Goal: Find specific page/section: Find specific page/section

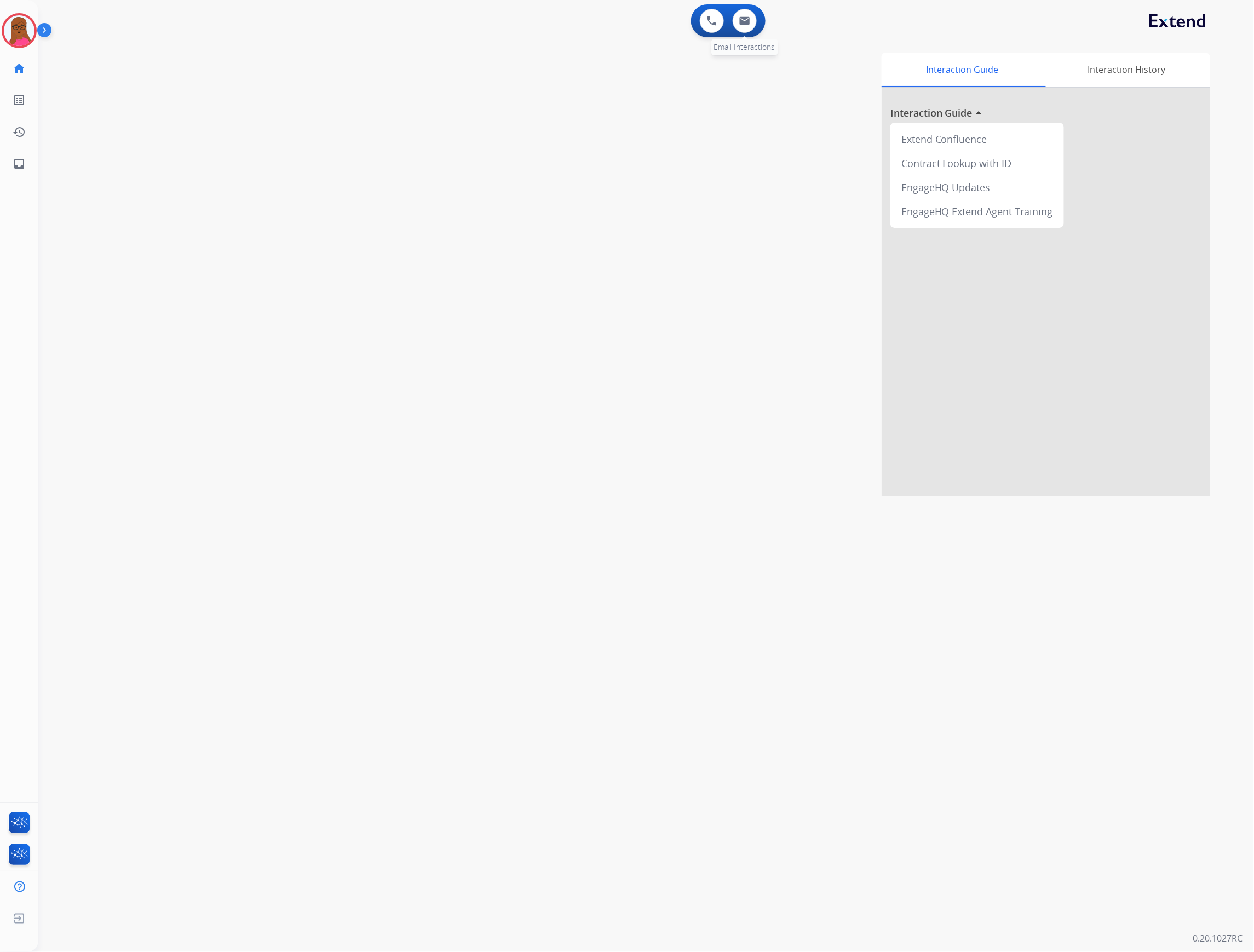
click at [756, 23] on div "0 Email Interactions" at bounding box center [744, 21] width 33 height 24
click at [745, 26] on button at bounding box center [745, 21] width 24 height 24
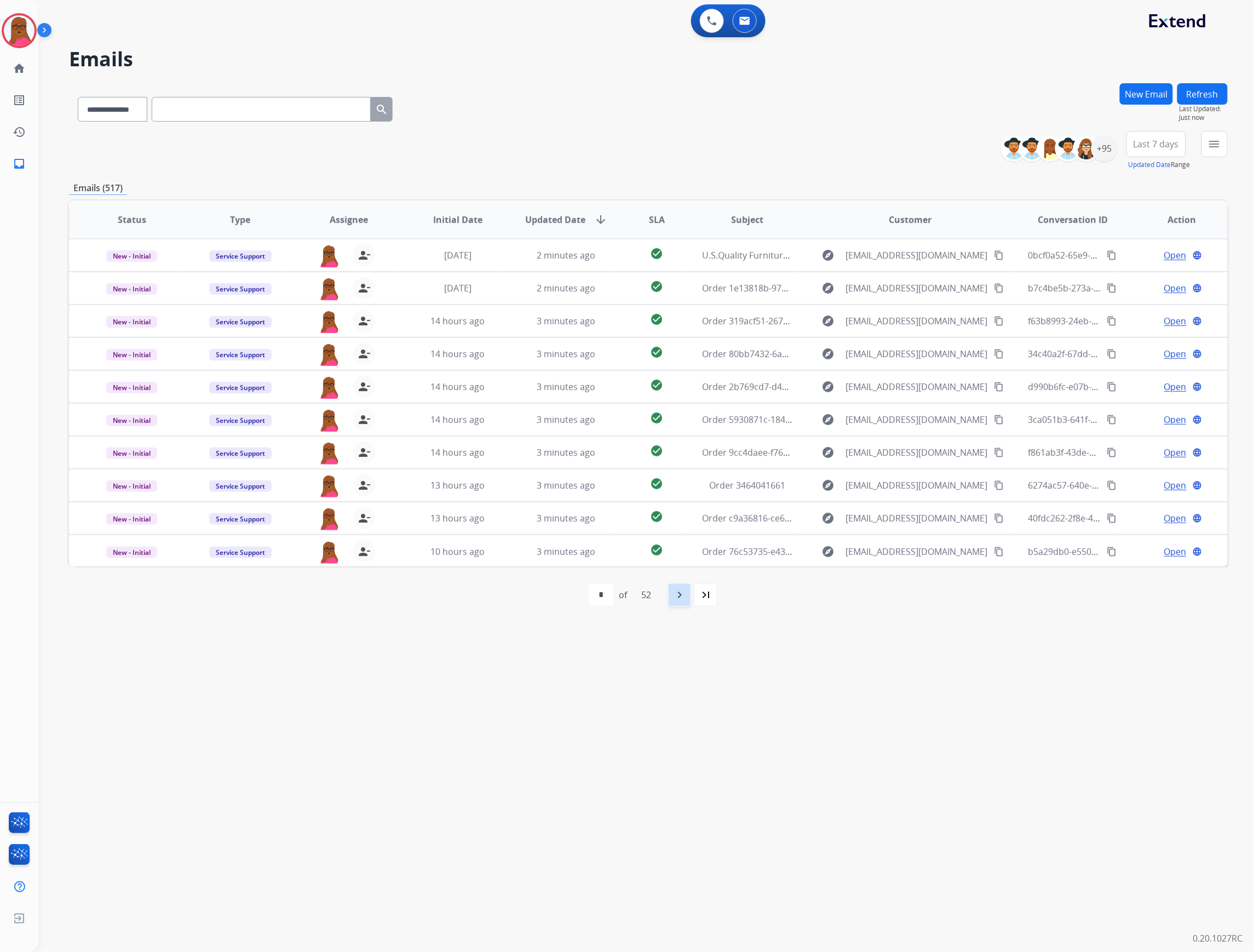
click at [682, 597] on mat-icon "navigate_next" at bounding box center [679, 594] width 13 height 13
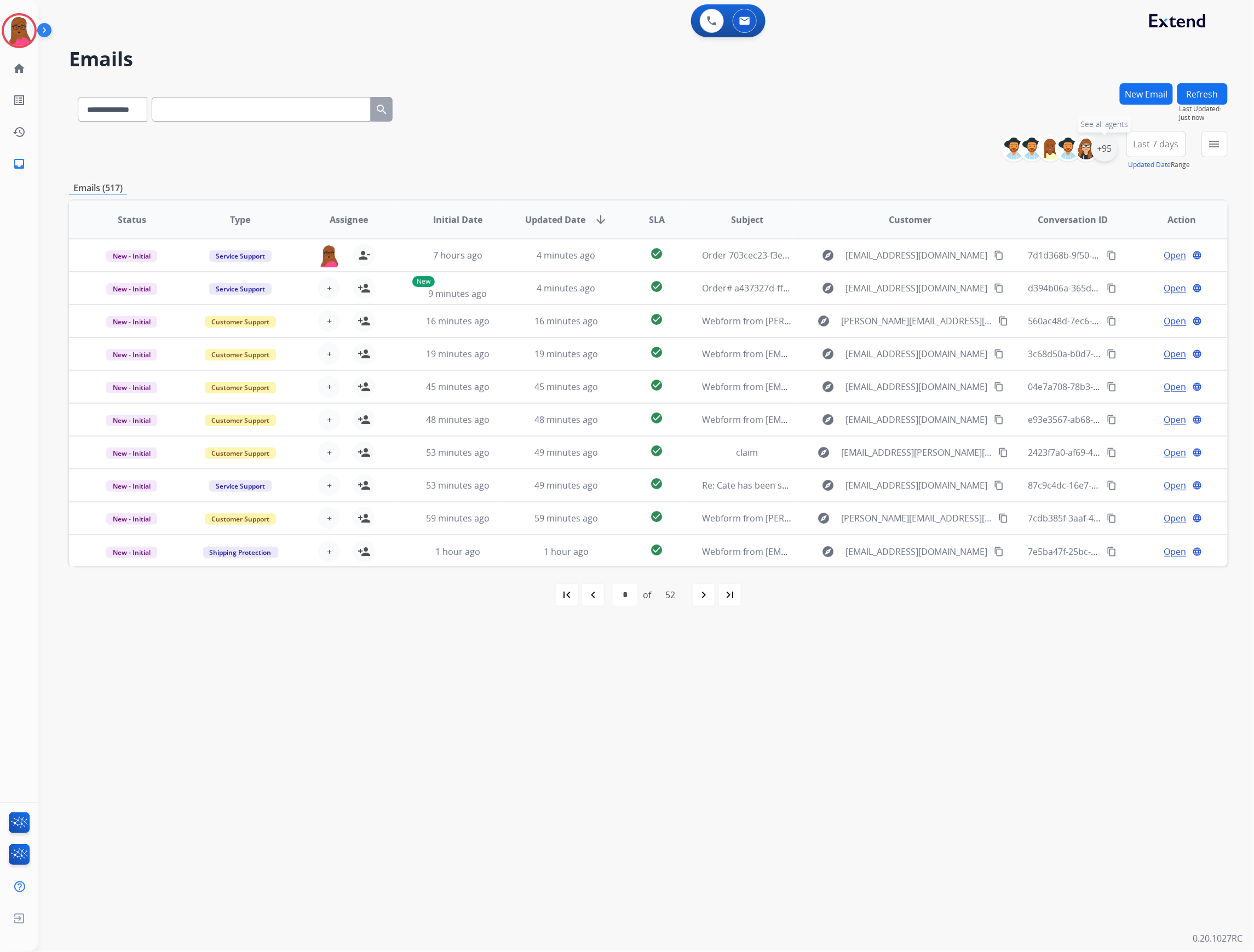
click at [1098, 151] on div "+95" at bounding box center [1104, 148] width 26 height 26
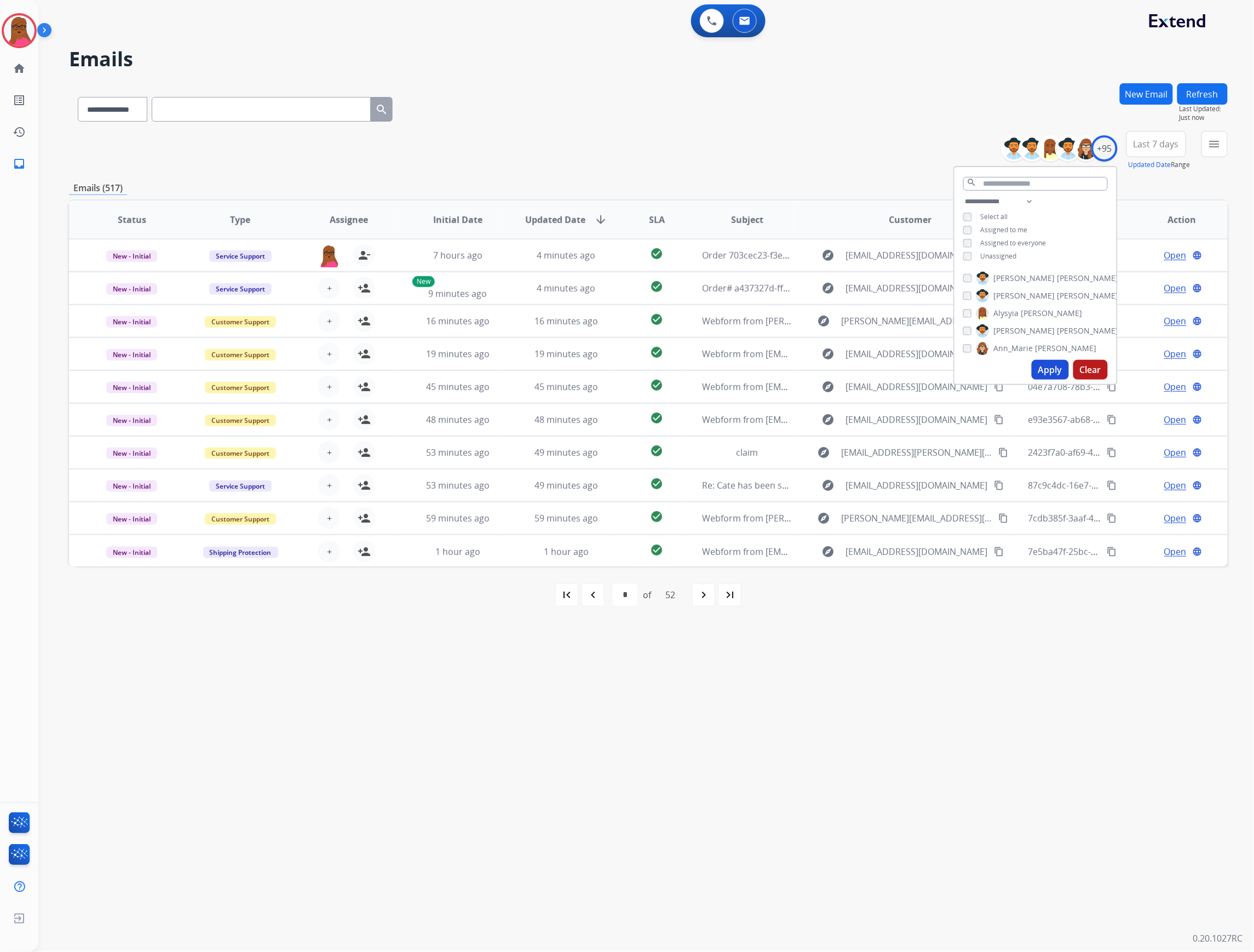
click at [1043, 365] on button "Apply" at bounding box center [1050, 370] width 37 height 20
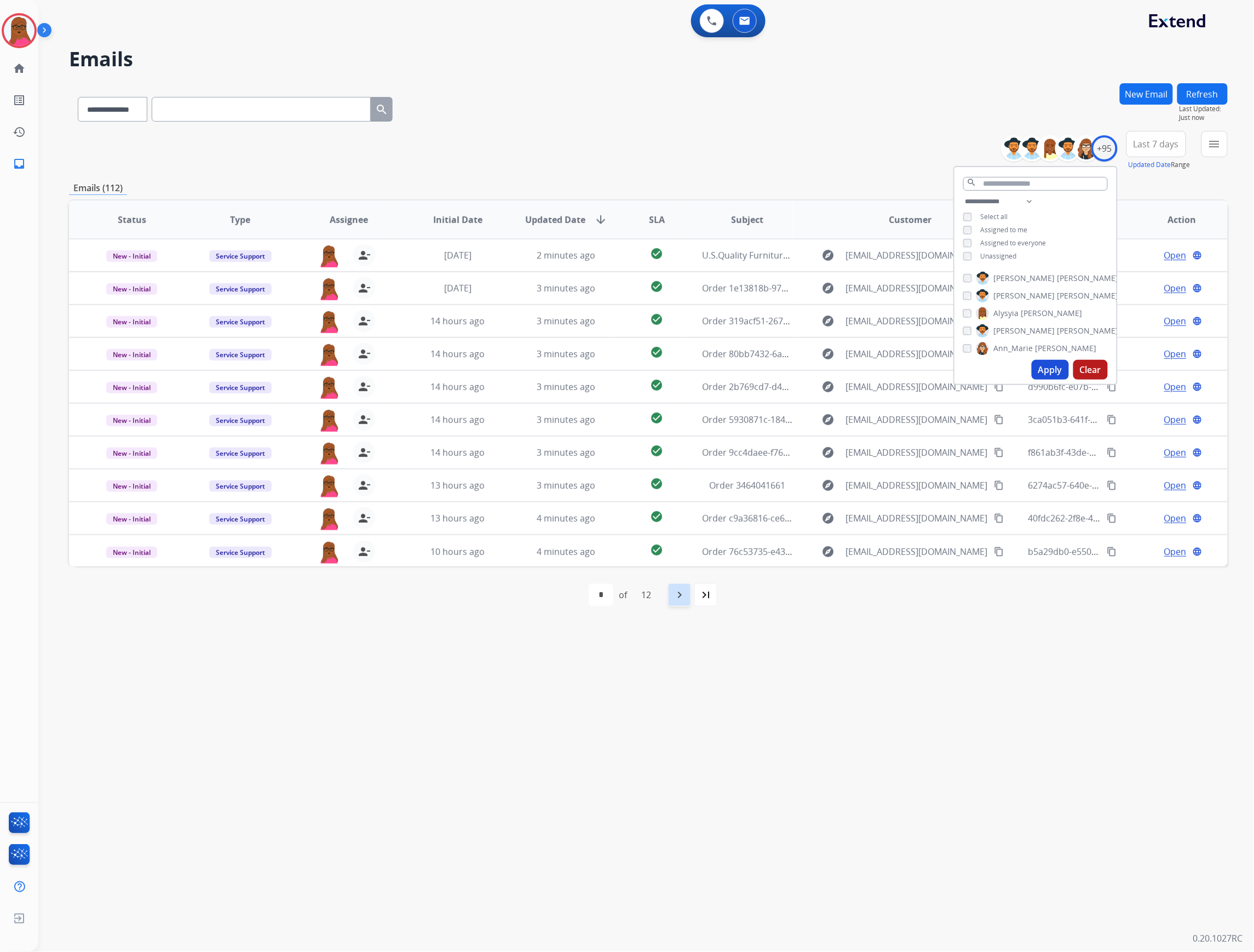
click at [679, 595] on mat-icon "navigate_next" at bounding box center [679, 594] width 13 height 13
select select "*"
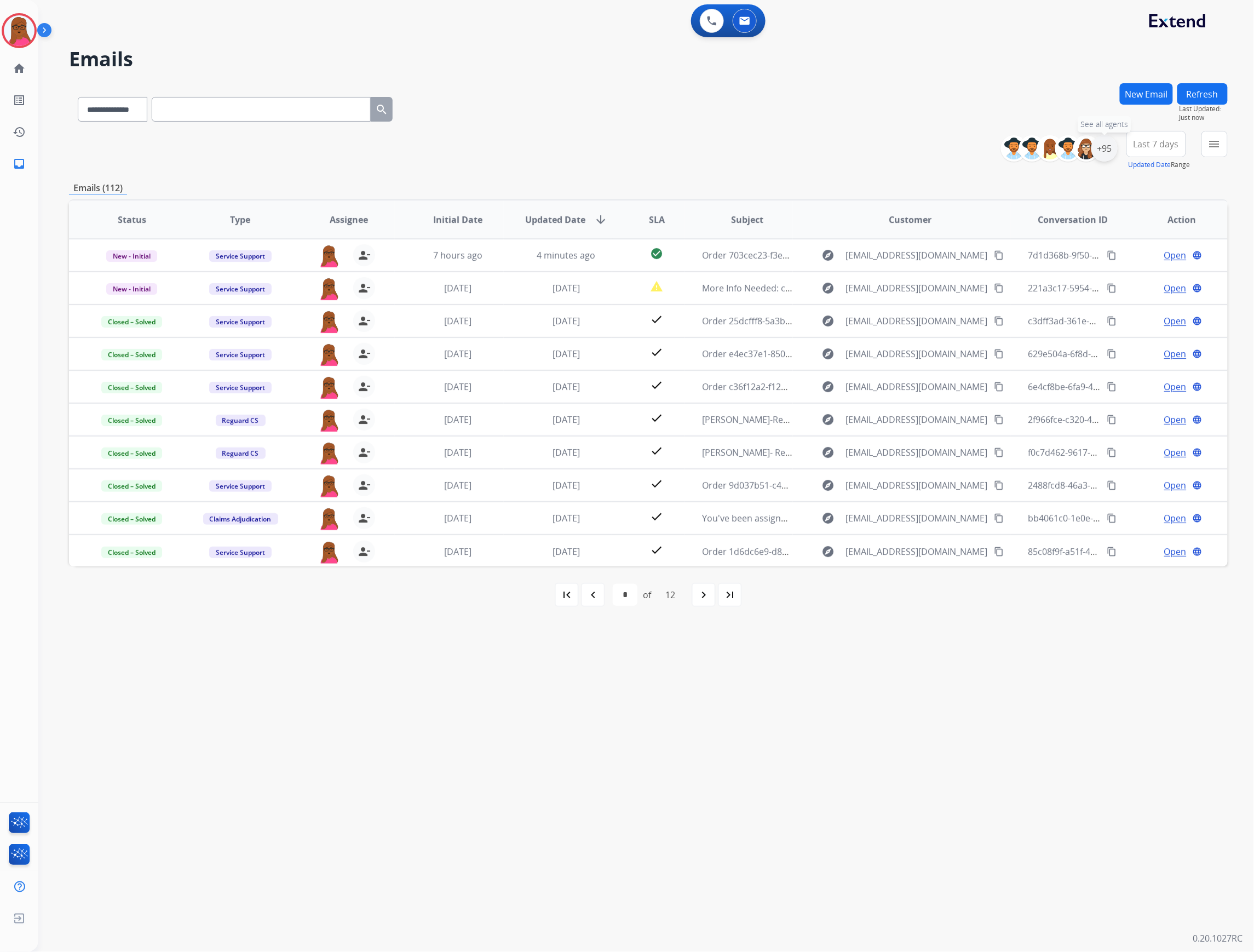
click at [1108, 156] on div "+95" at bounding box center [1104, 148] width 26 height 26
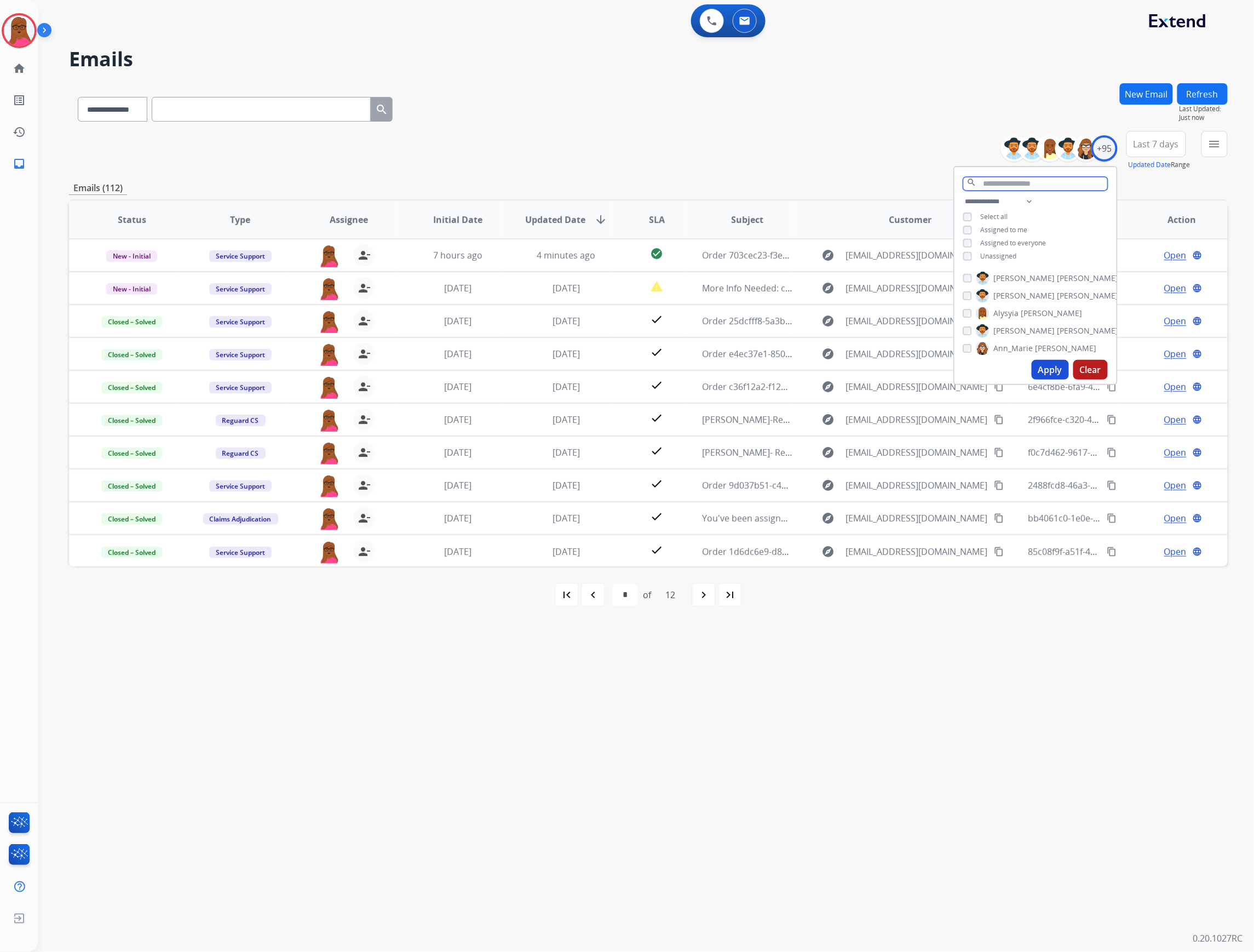
click at [1020, 184] on input "text" at bounding box center [1035, 184] width 144 height 14
type input "****"
click at [1037, 307] on button "Apply" at bounding box center [1050, 308] width 37 height 20
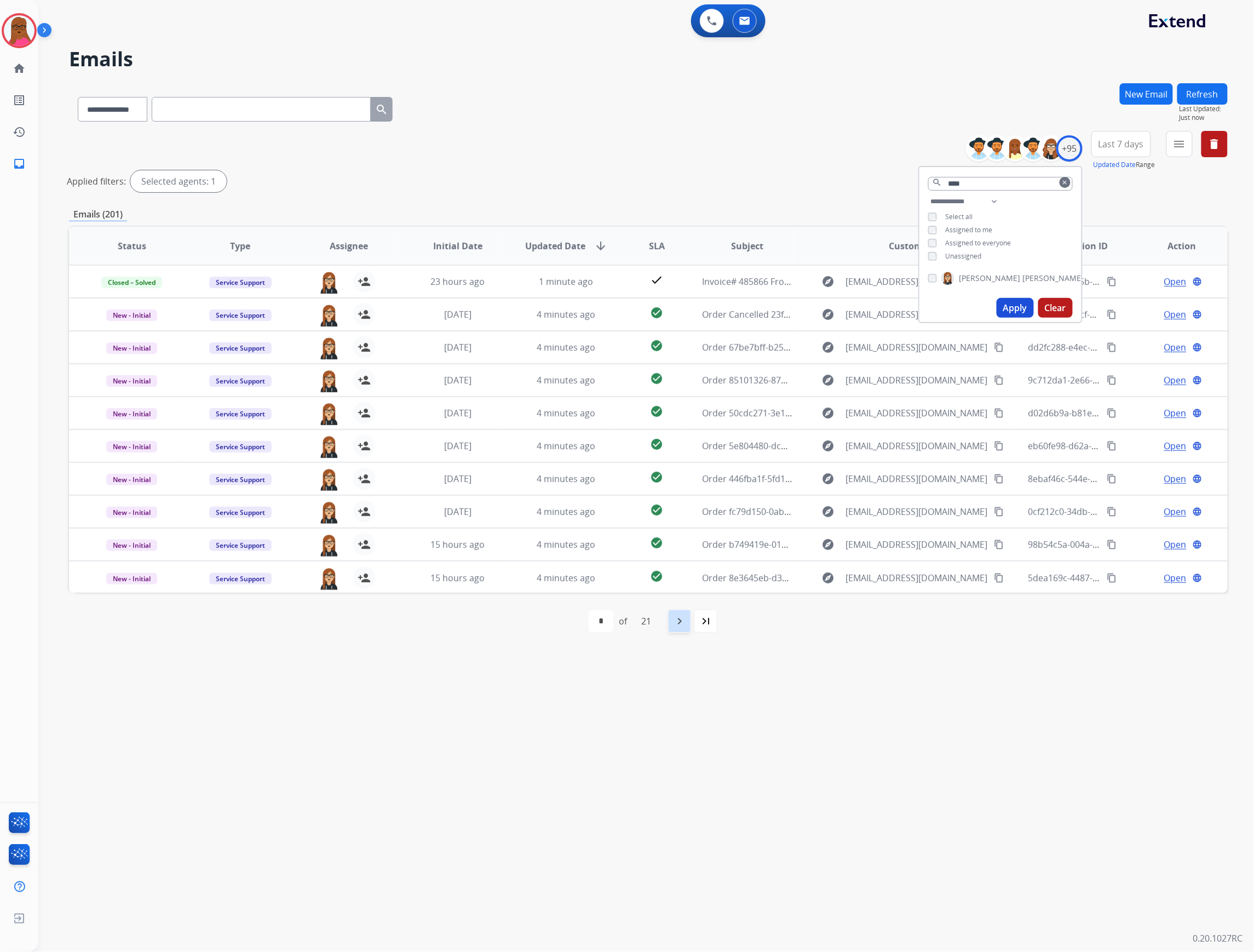
click at [678, 625] on mat-icon "navigate_next" at bounding box center [679, 621] width 13 height 13
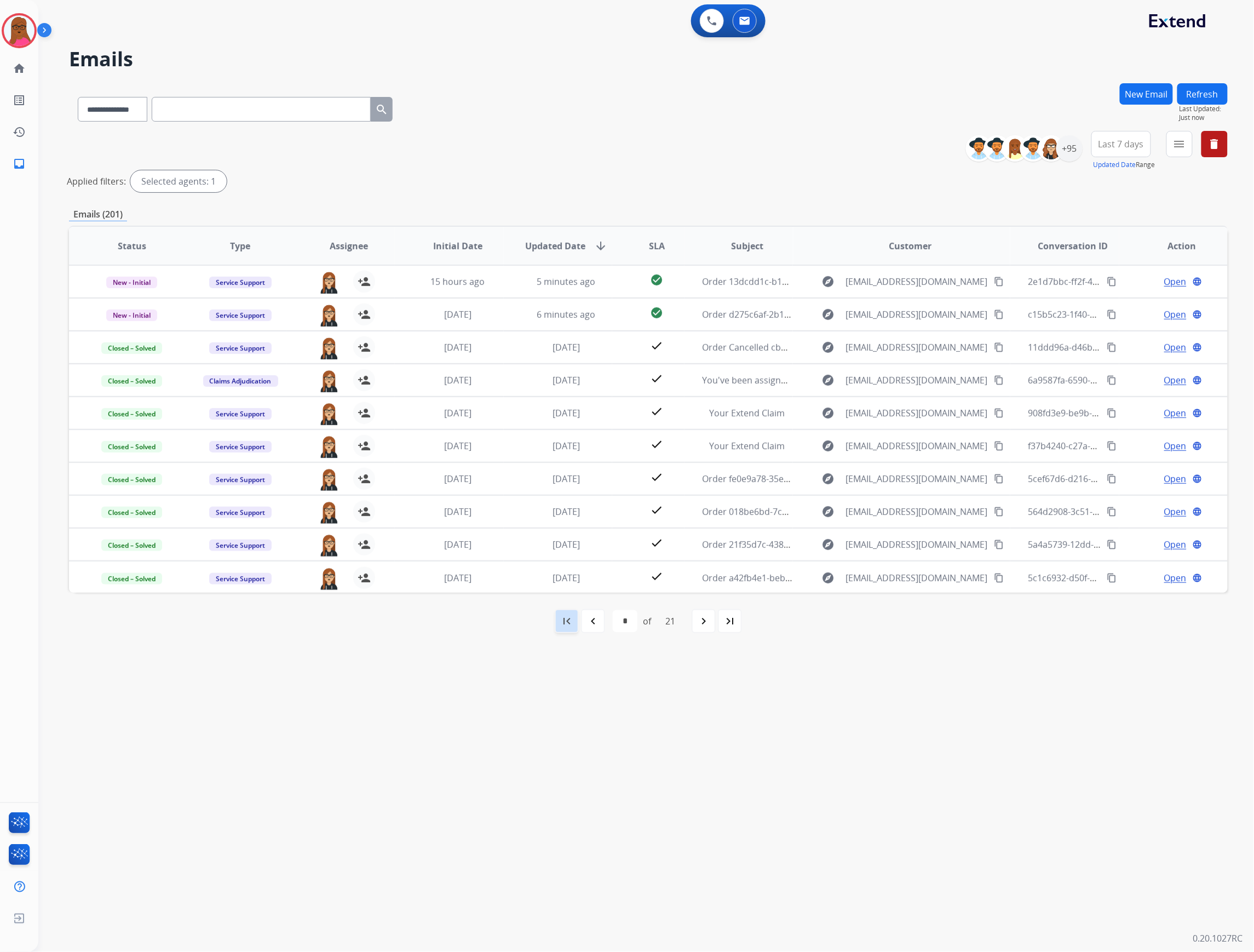
click at [575, 631] on div "first_page" at bounding box center [567, 621] width 24 height 24
select select "*"
click at [1069, 149] on div "+95" at bounding box center [1069, 148] width 26 height 26
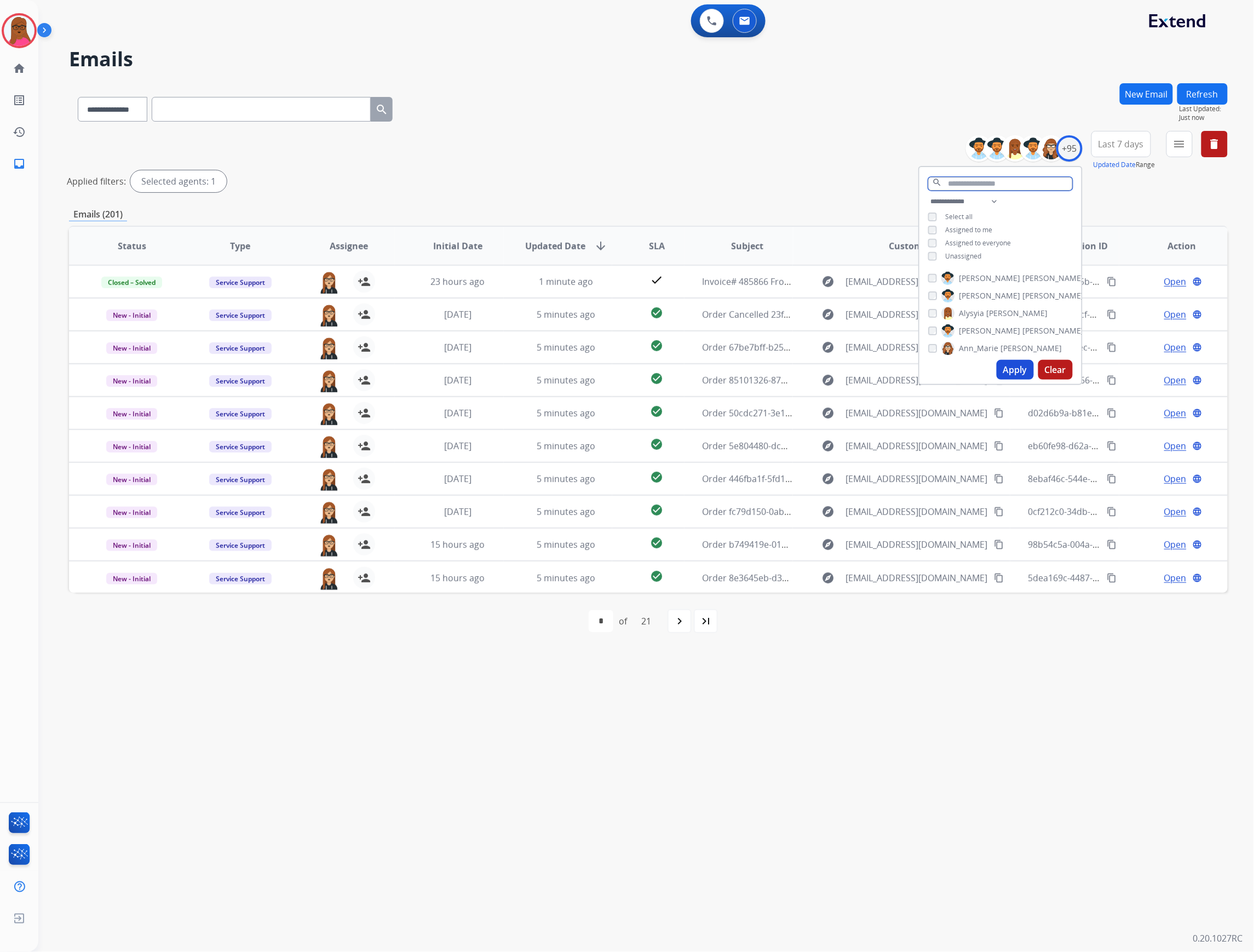
click at [1004, 181] on input "text" at bounding box center [1000, 184] width 144 height 14
type input "*****"
click at [1064, 184] on mat-icon "clear" at bounding box center [1064, 182] width 6 height 6
click at [1043, 183] on input "text" at bounding box center [1000, 184] width 144 height 14
type input "****"
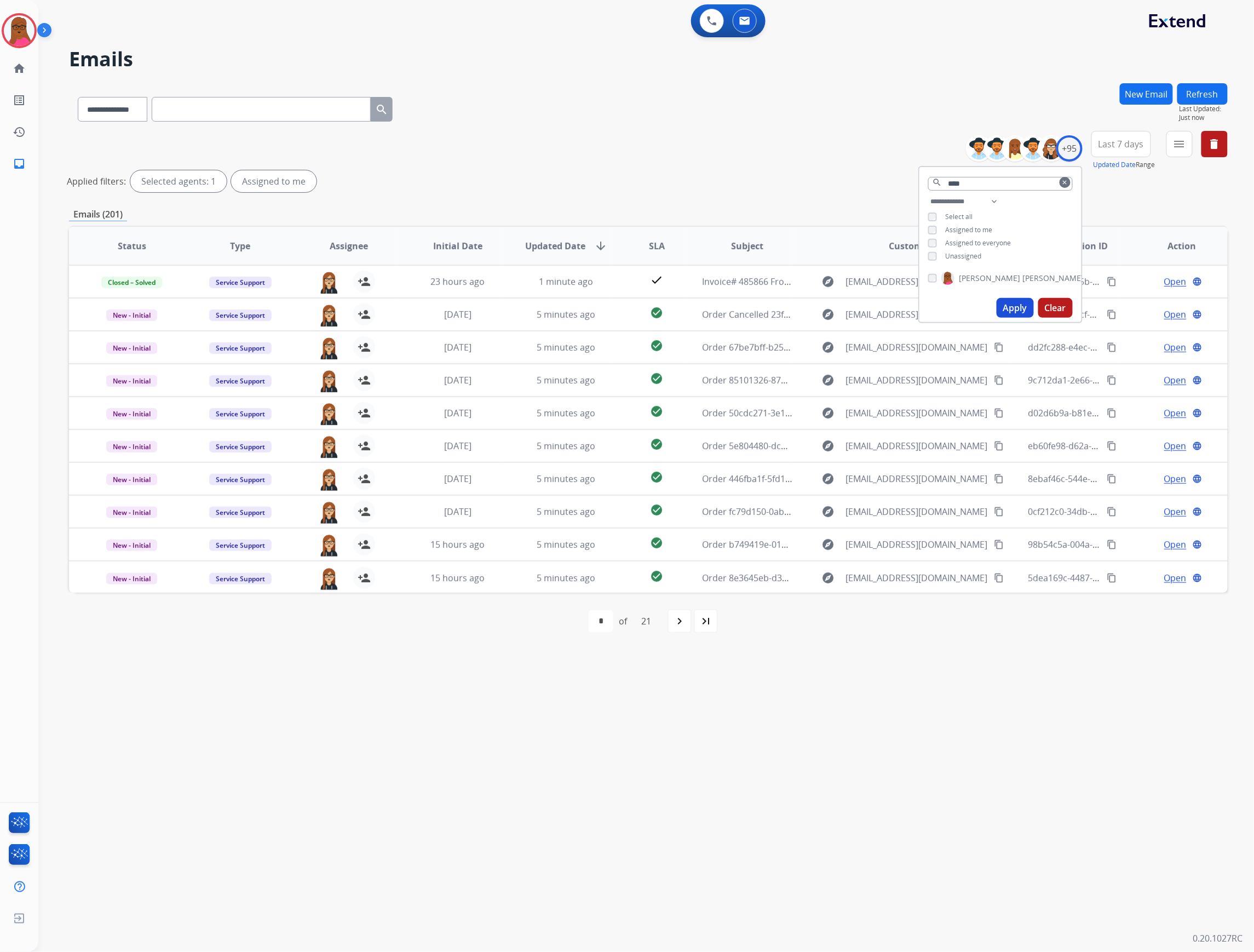
click at [1006, 311] on button "Apply" at bounding box center [1015, 308] width 37 height 20
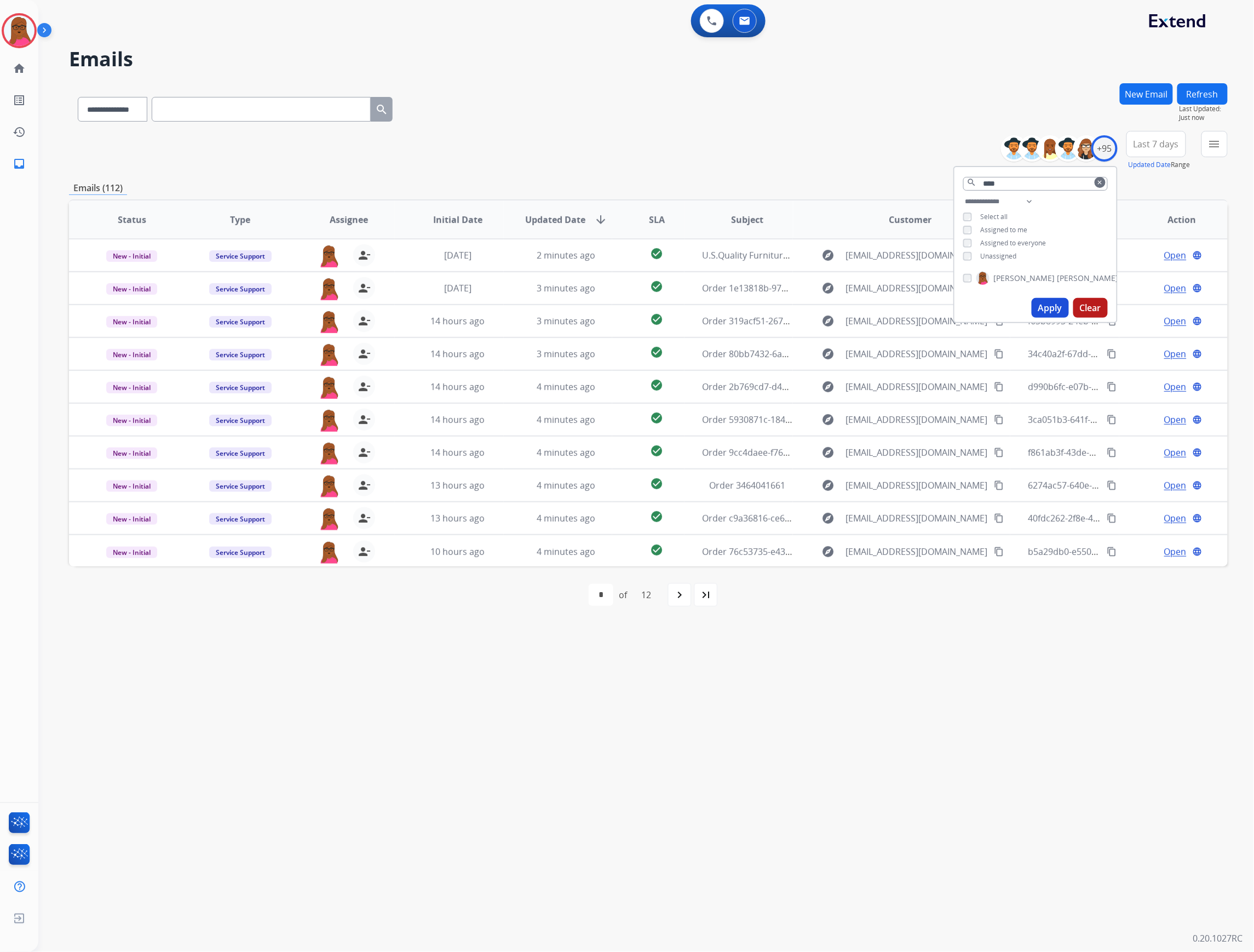
click at [1046, 308] on button "Apply" at bounding box center [1050, 308] width 37 height 20
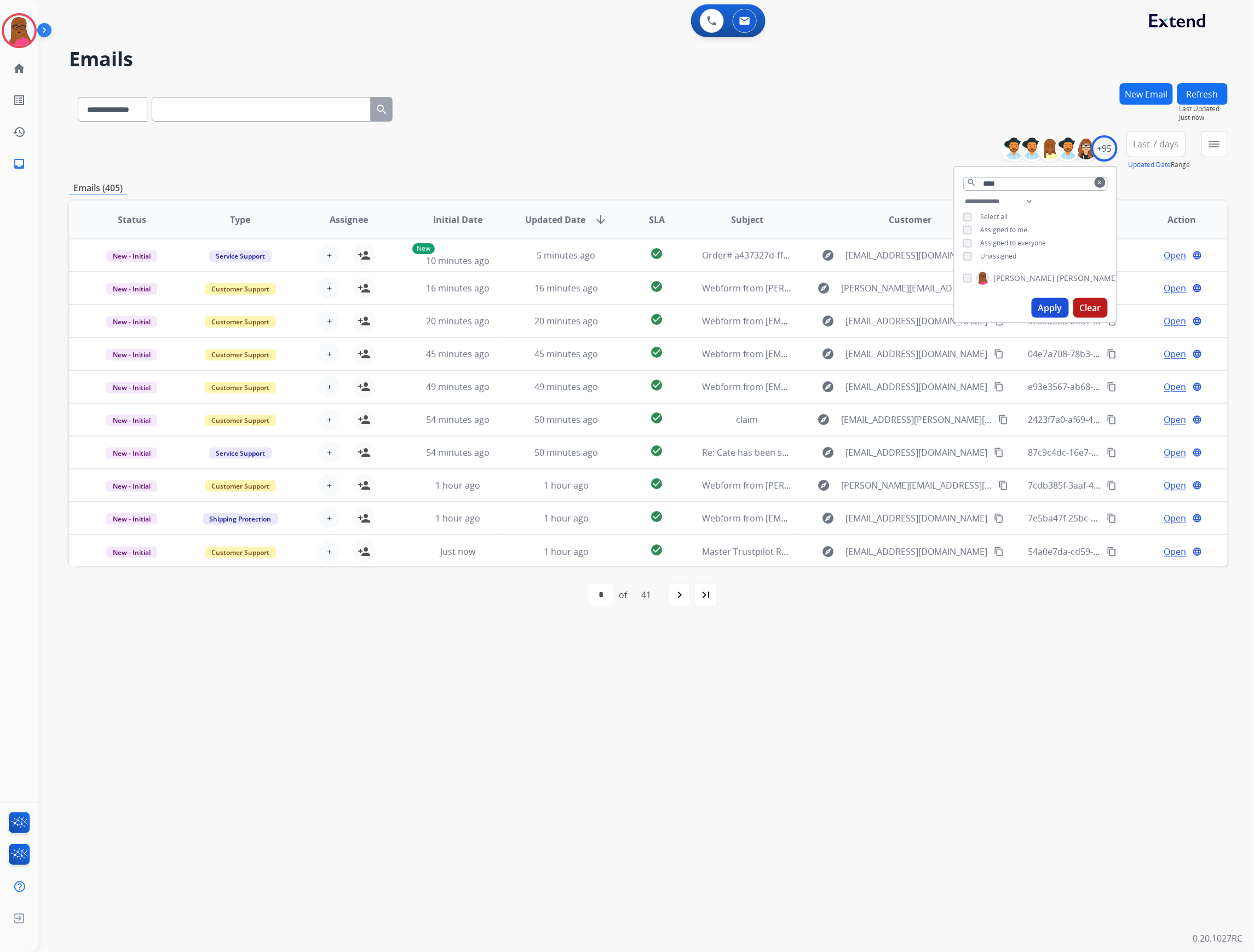
click at [823, 607] on div "first_page navigate_before * * * * * * * * * ** ** ** ** ** ** ** ** ** ** ** *…" at bounding box center [648, 595] width 1159 height 57
click at [1218, 140] on mat-icon "menu" at bounding box center [1215, 144] width 13 height 13
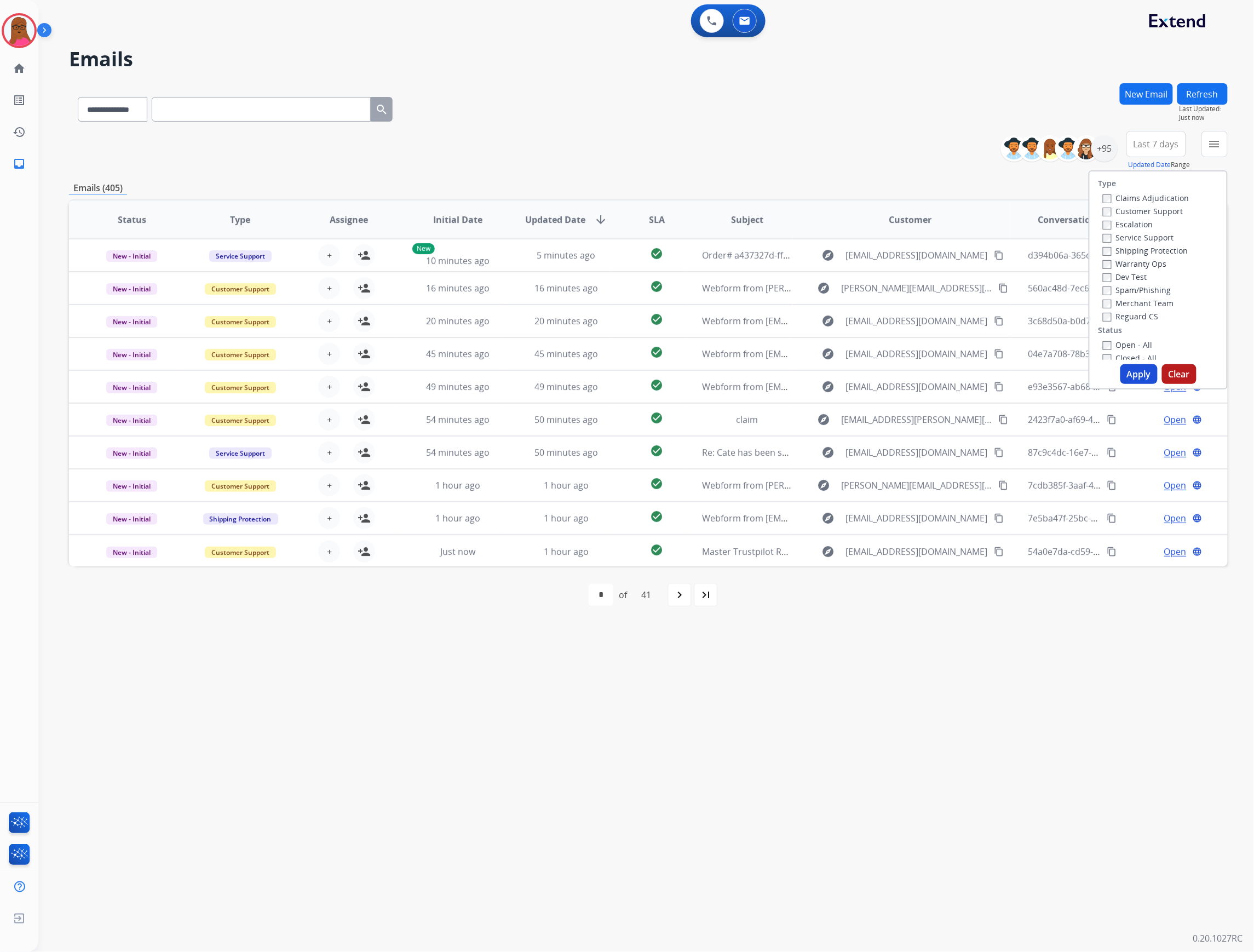
click at [1103, 192] on label "Claims Adjudication" at bounding box center [1146, 198] width 86 height 10
click at [1135, 367] on button "Apply" at bounding box center [1139, 374] width 37 height 20
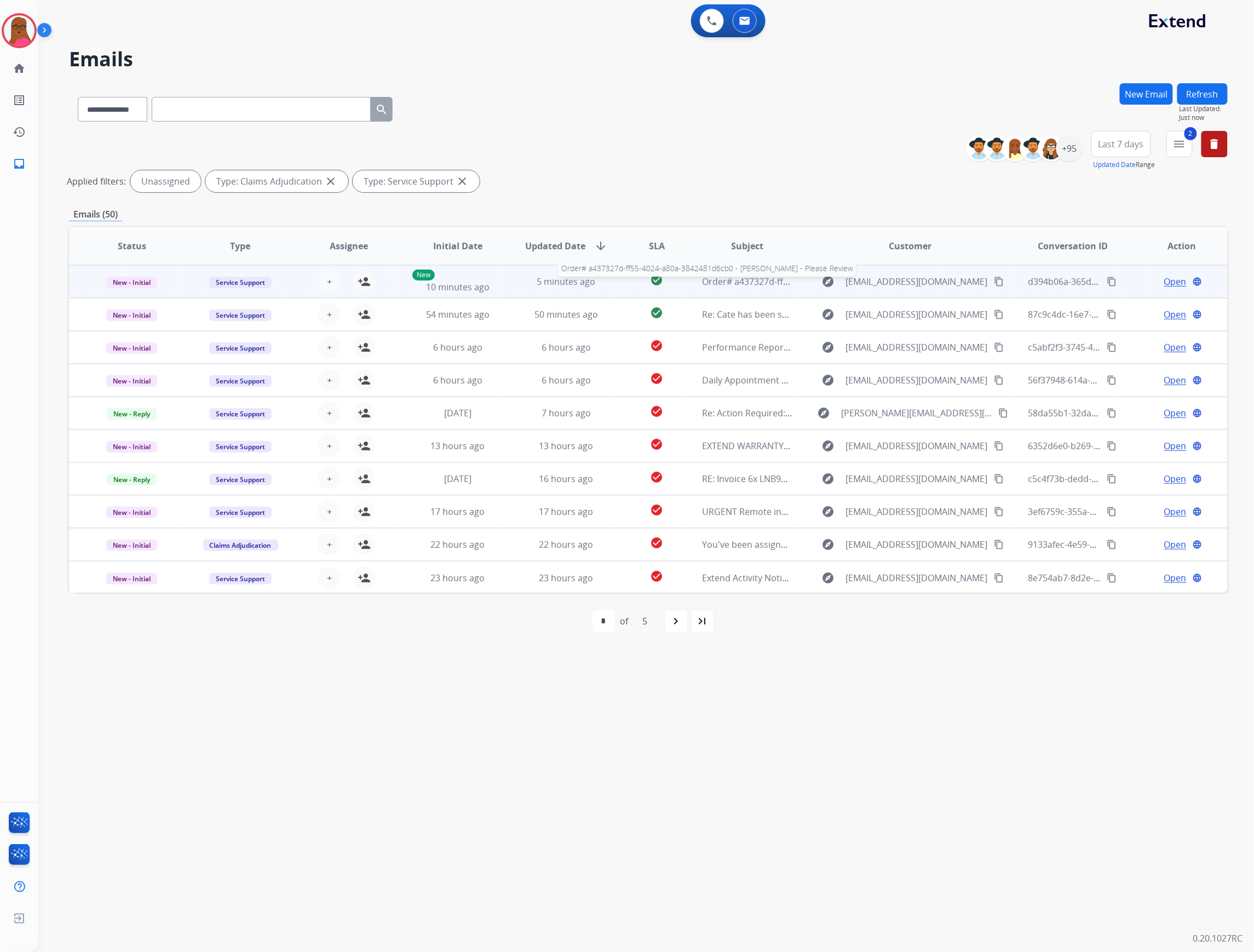
click at [715, 283] on span "Order# a437327d-ff55-4024-a80a-3842481d6cb0 - [PERSON_NAME] - Please Review" at bounding box center [871, 281] width 338 height 12
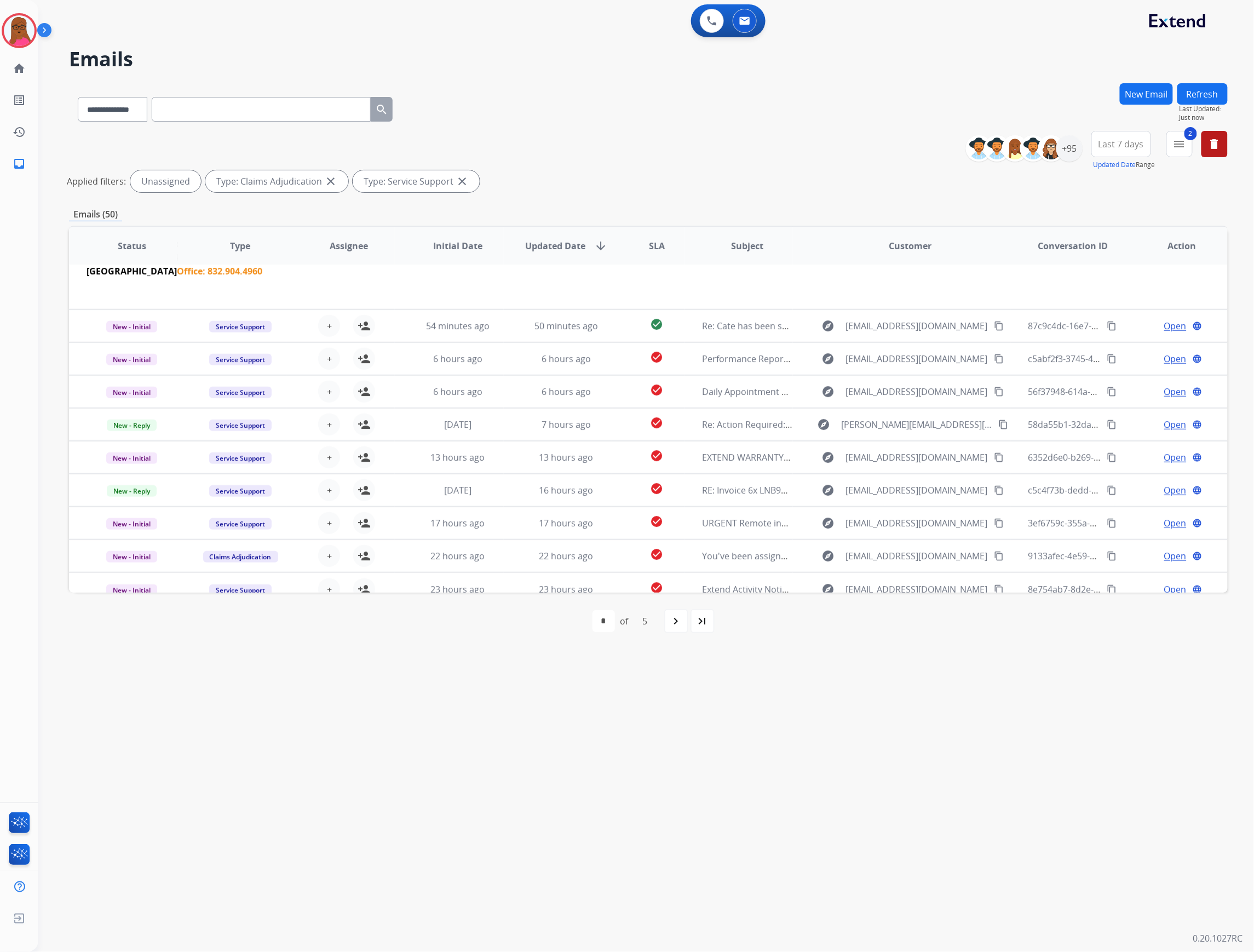
scroll to position [277, 0]
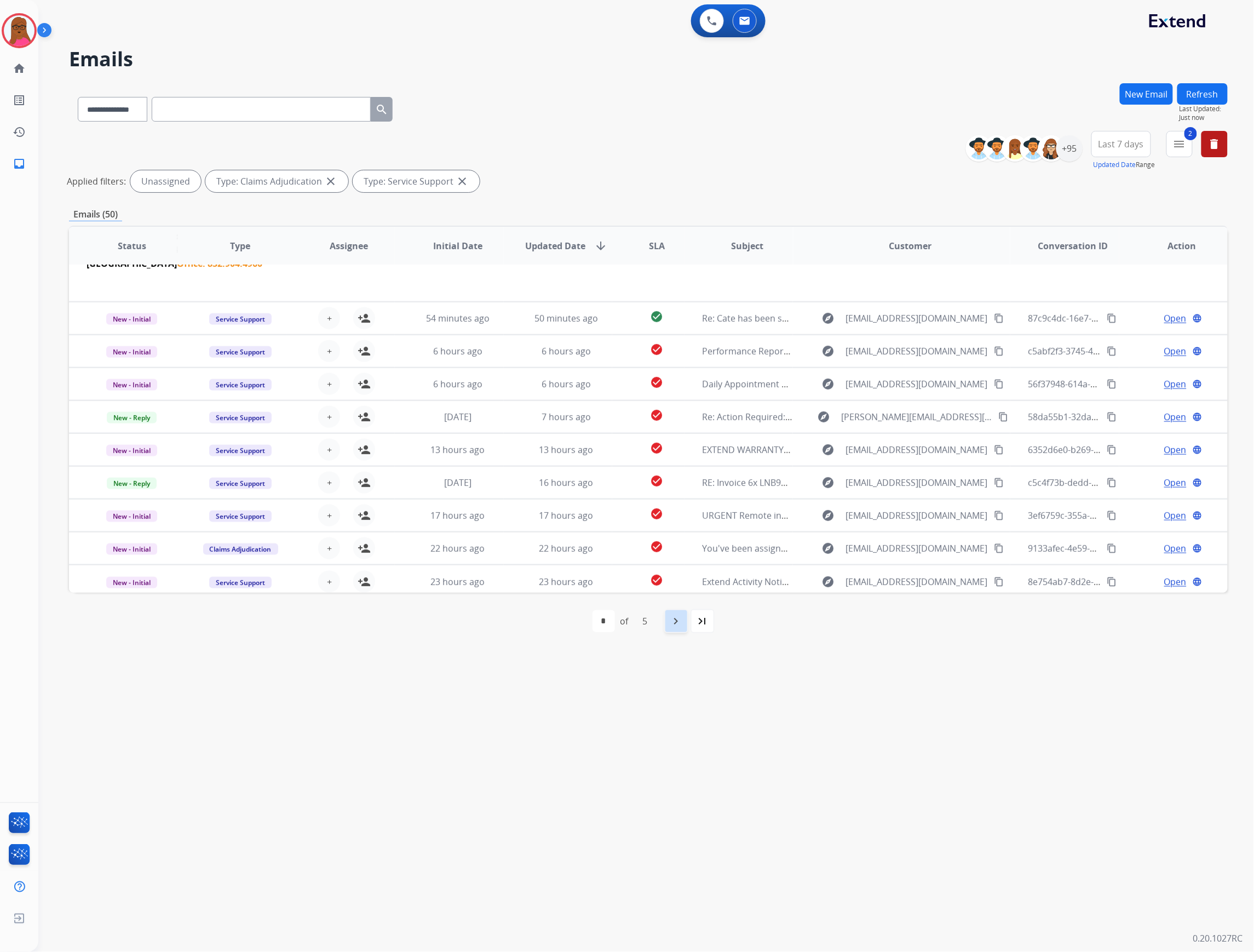
click at [670, 619] on mat-icon "navigate_next" at bounding box center [676, 621] width 13 height 13
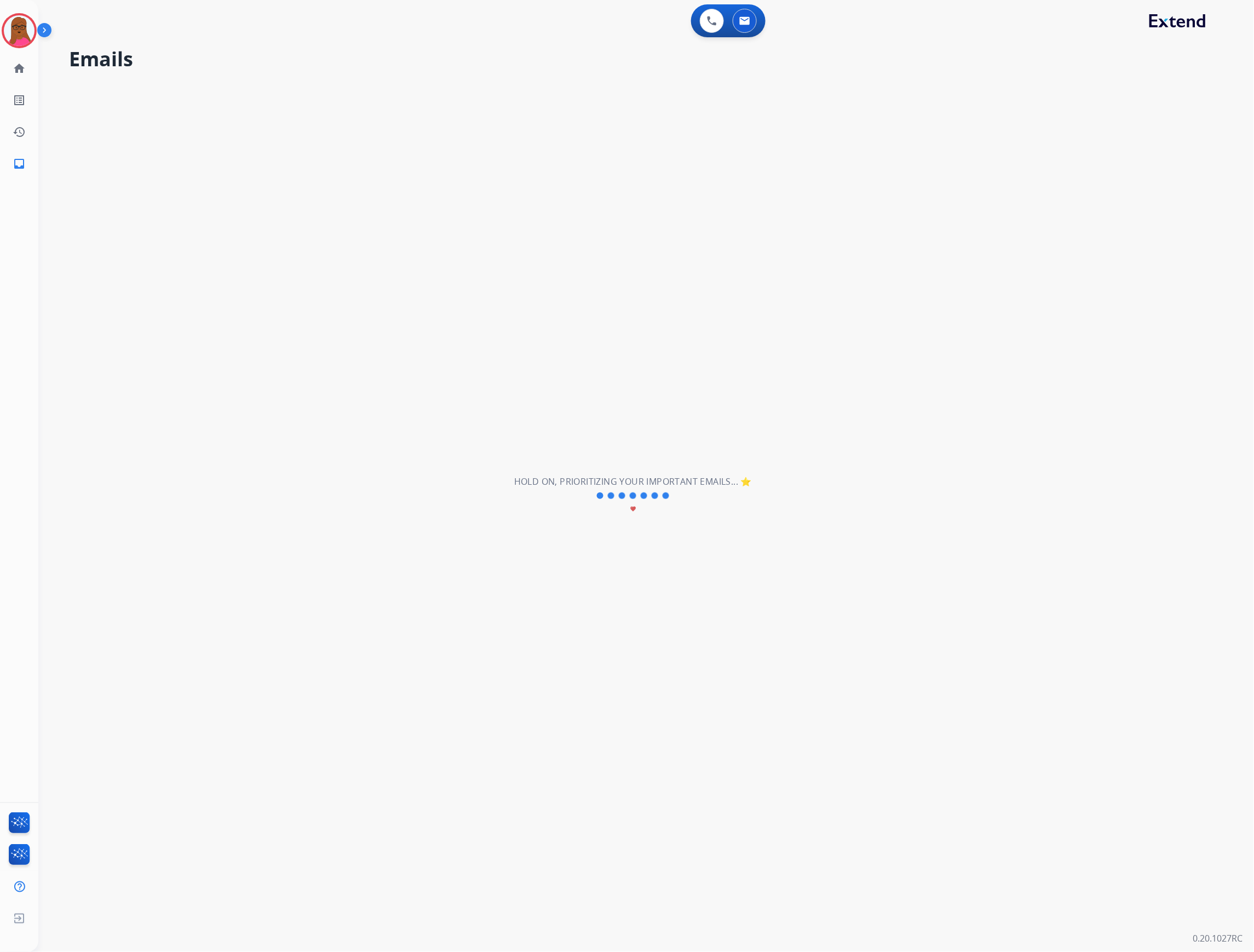
scroll to position [36, 0]
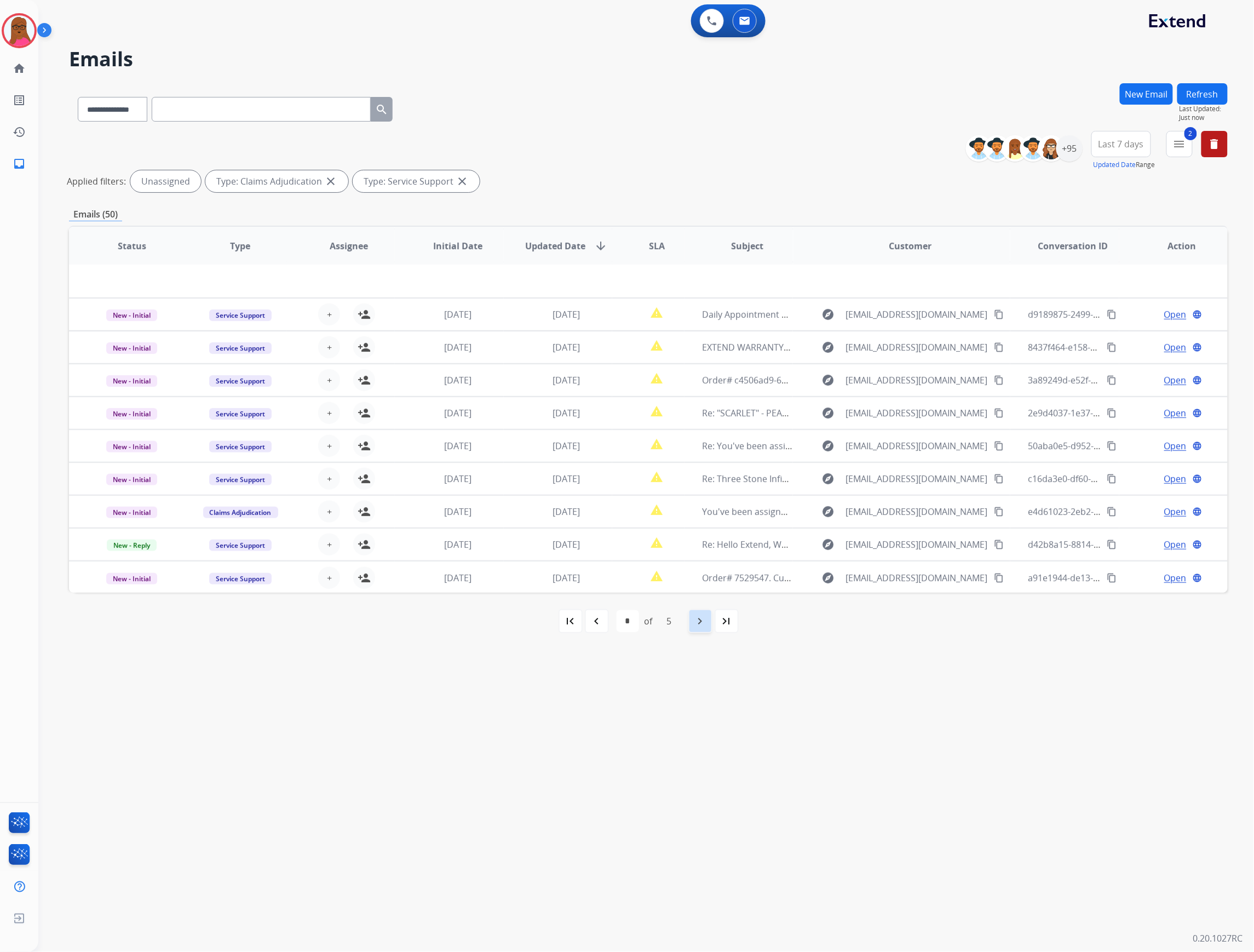
click at [691, 625] on div "navigate_next" at bounding box center [700, 621] width 24 height 24
click at [703, 627] on mat-icon "navigate_next" at bounding box center [700, 621] width 13 height 13
click at [703, 618] on mat-icon "navigate_next" at bounding box center [700, 621] width 13 height 13
select select "*"
